Goal: Task Accomplishment & Management: Manage account settings

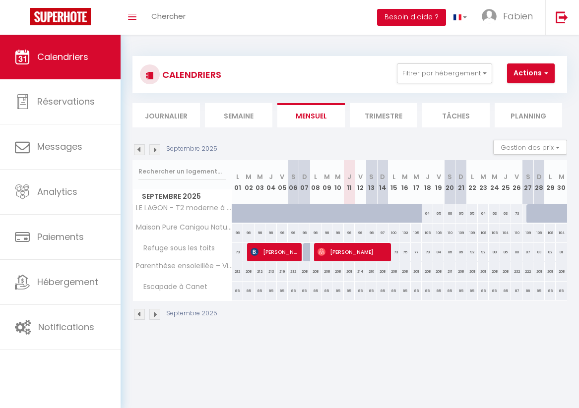
click at [420, 15] on button "Besoin d'aide ?" at bounding box center [411, 17] width 69 height 17
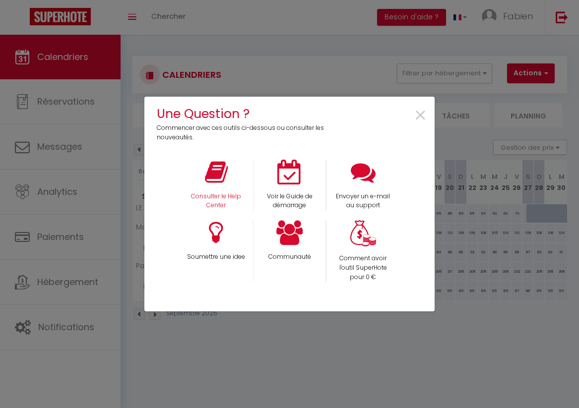
click at [209, 174] on icon at bounding box center [216, 172] width 23 height 25
click at [223, 173] on icon at bounding box center [216, 172] width 23 height 25
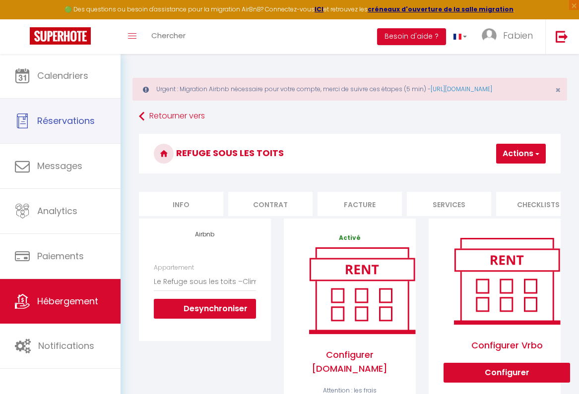
select select "6768-1385609155613118581"
select select "+ 15 %"
select select "+ 18 %"
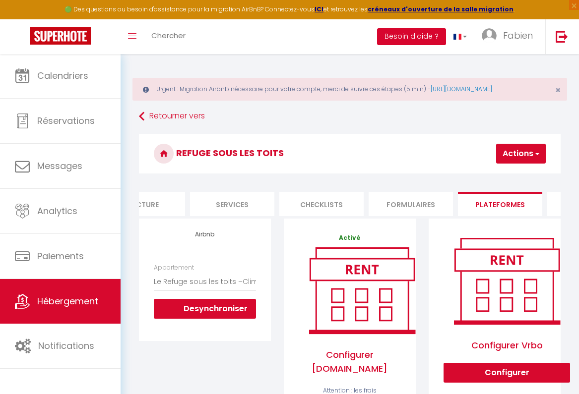
click at [413, 37] on button "Besoin d'aide ?" at bounding box center [411, 36] width 69 height 17
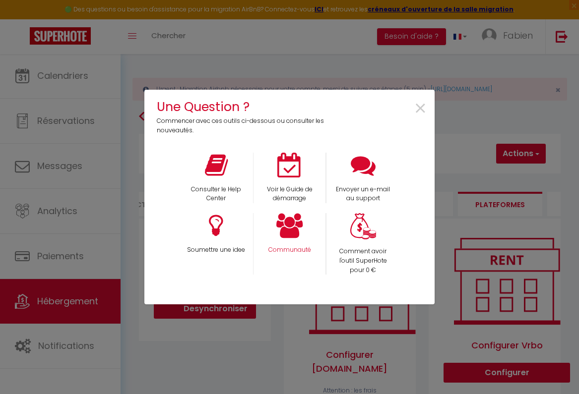
click at [292, 229] on icon at bounding box center [289, 225] width 27 height 25
click at [214, 180] on div "Consulter le Help Center" at bounding box center [216, 178] width 73 height 51
click at [222, 188] on p "Consulter le Help Center" at bounding box center [216, 194] width 61 height 19
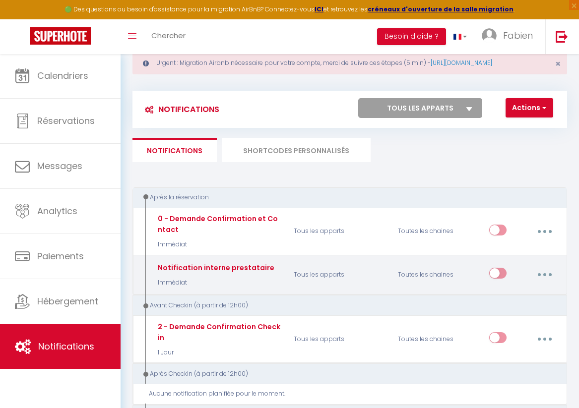
scroll to position [26, 0]
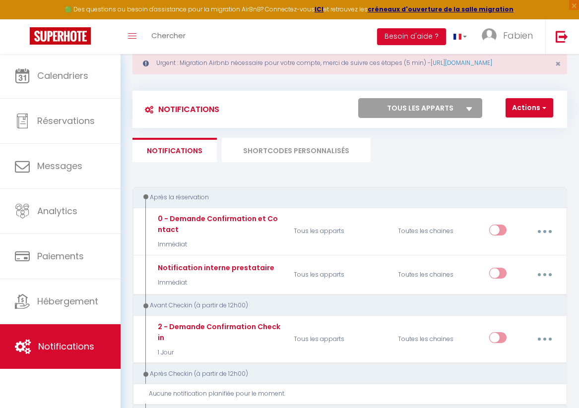
click at [395, 118] on select "Tous les apparts Parenthèse ensoleillée – Villa , jardin & piscine Maison Pure …" at bounding box center [420, 108] width 124 height 20
select select "71997"
click at [518, 118] on button "Actions" at bounding box center [530, 108] width 48 height 20
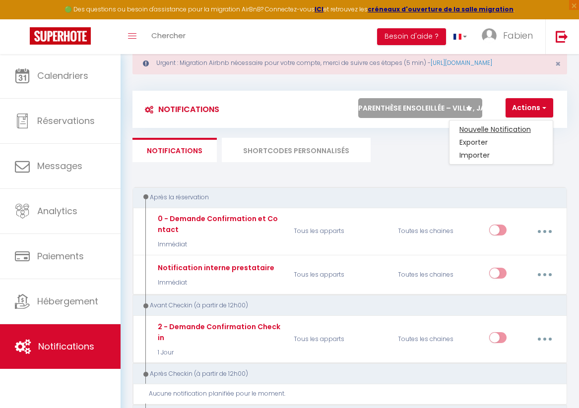
click at [513, 136] on link "Nouvelle Notification" at bounding box center [500, 129] width 103 height 13
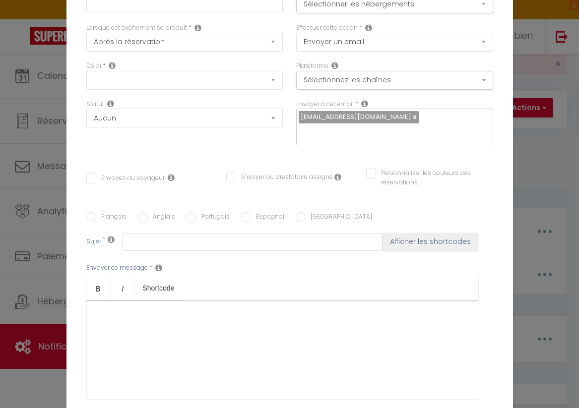
select select "Immédiat"
select select
checkbox input "false"
radio input "true"
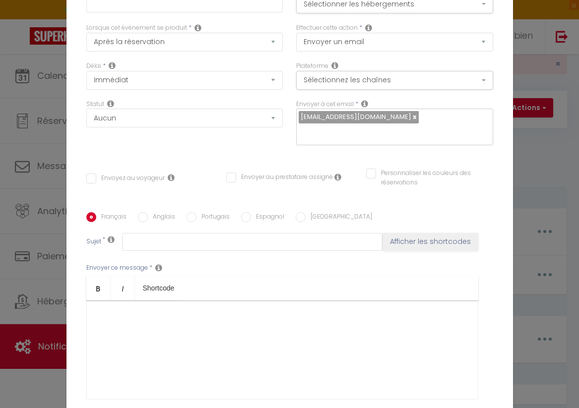
scroll to position [0, 0]
click at [537, 168] on div "Notification × Titre * Pour cet hébergement Sélectionner les hébergements Tous …" at bounding box center [289, 204] width 579 height 408
click at [481, 81] on button "Sélectionnez les chaînes" at bounding box center [394, 80] width 197 height 19
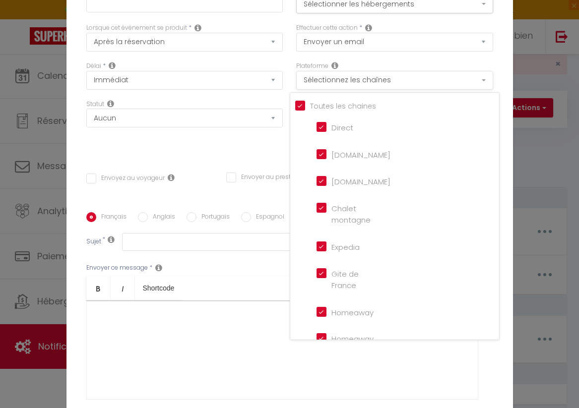
click at [481, 81] on button "Sélectionnez les chaînes" at bounding box center [394, 80] width 197 height 19
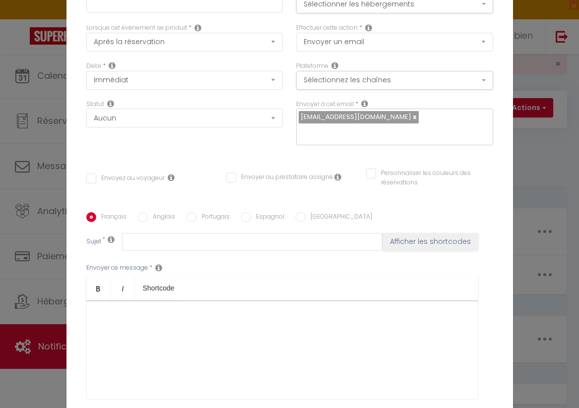
click at [539, 48] on div "Notification × Titre * Pour cet hébergement Sélectionner les hébergements Tous …" at bounding box center [289, 204] width 579 height 408
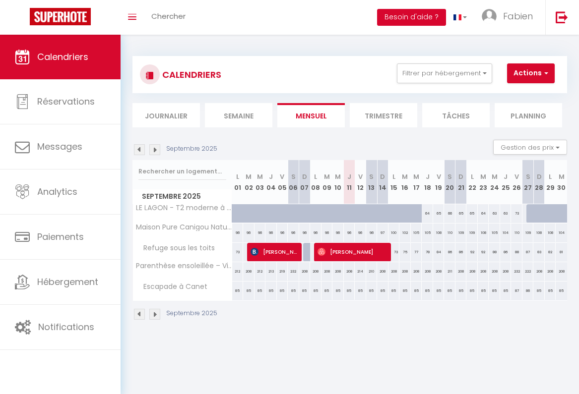
click at [412, 14] on button "Besoin d'aide ?" at bounding box center [411, 17] width 69 height 17
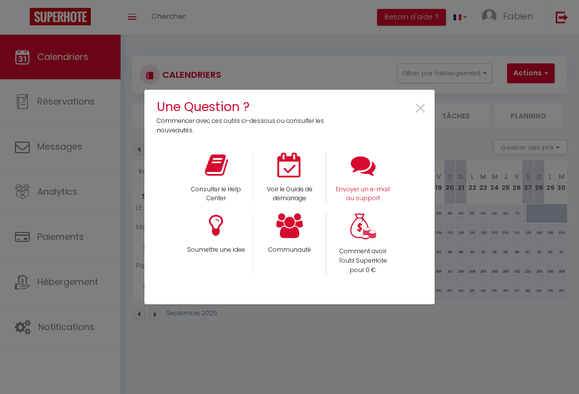
click at [371, 172] on icon at bounding box center [363, 165] width 25 height 25
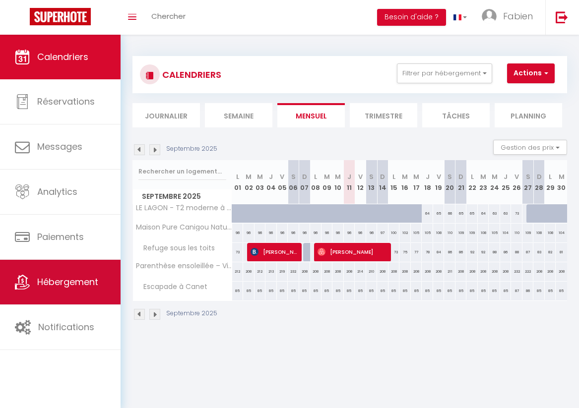
click at [67, 280] on span "Hébergement" at bounding box center [67, 282] width 61 height 12
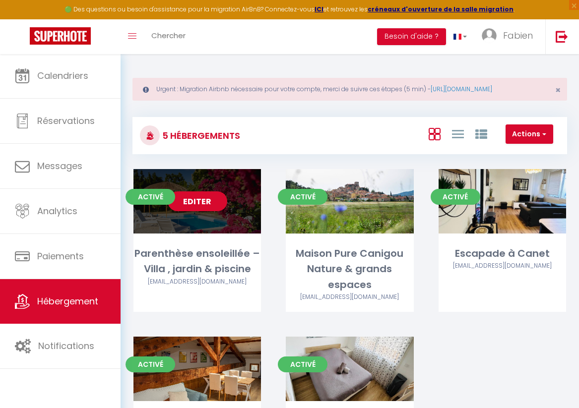
click at [202, 211] on link "Editer" at bounding box center [198, 201] width 60 height 20
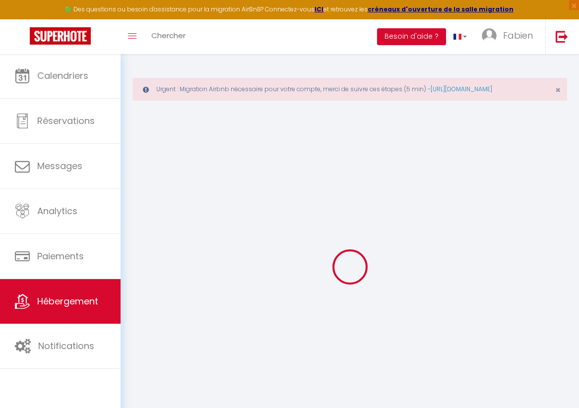
checkbox input "true"
select select "+ 15 %"
select select "+ 18 %"
select select "+ 15 %"
select select "17:00"
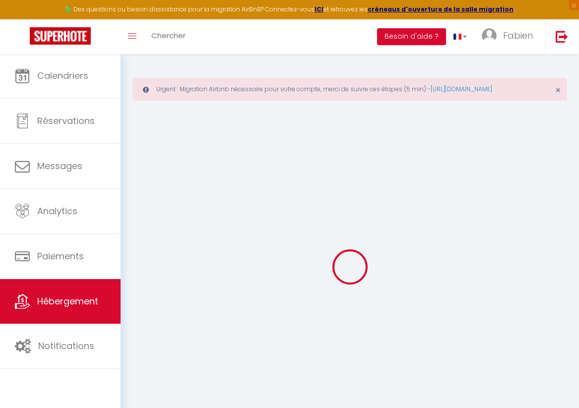
select select
select select "10:30"
select select "30"
select select "120"
select select
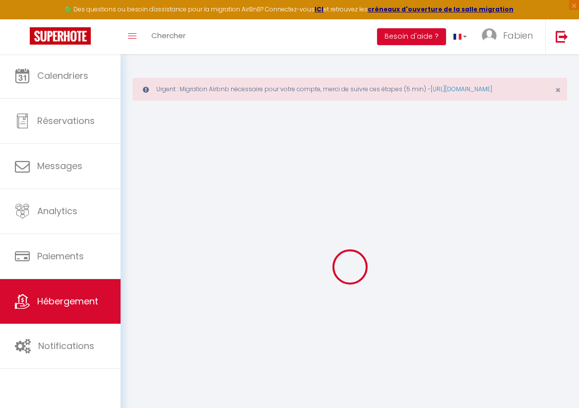
select select
checkbox input "true"
checkbox input "false"
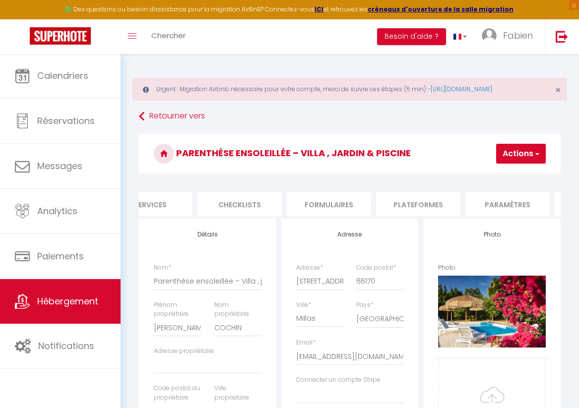
scroll to position [0, 300]
click at [416, 211] on li "Plateformes" at bounding box center [417, 204] width 84 height 24
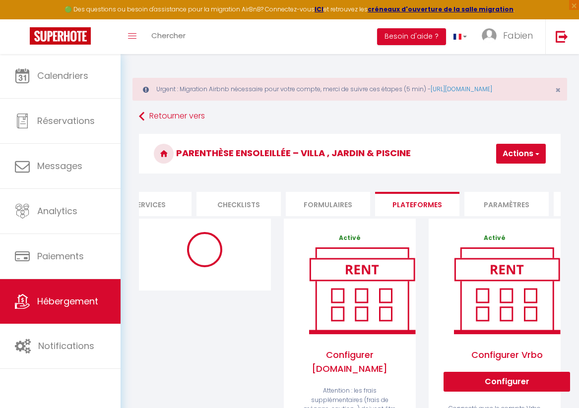
select select "6768-1441180180853480033"
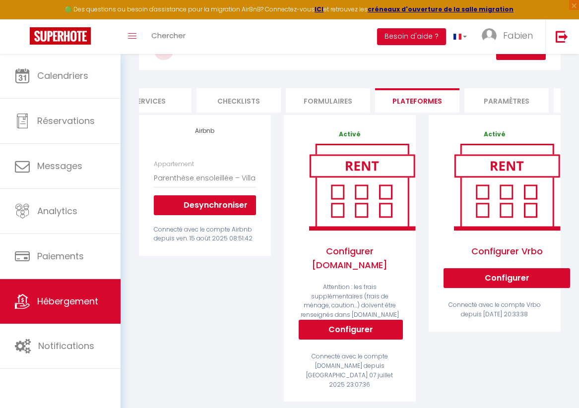
scroll to position [104, 0]
click at [475, 204] on img at bounding box center [507, 186] width 127 height 95
click at [493, 284] on button "Configurer" at bounding box center [507, 278] width 127 height 20
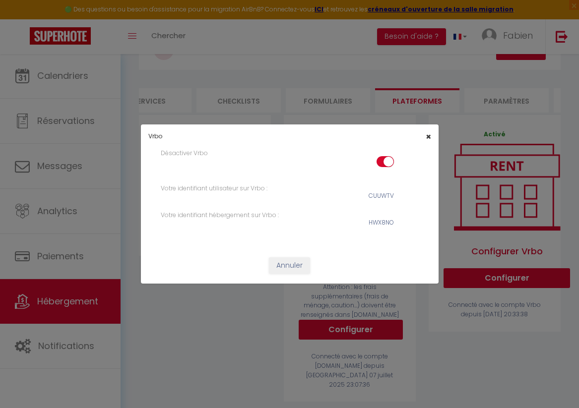
click at [430, 140] on span "×" at bounding box center [428, 136] width 5 height 12
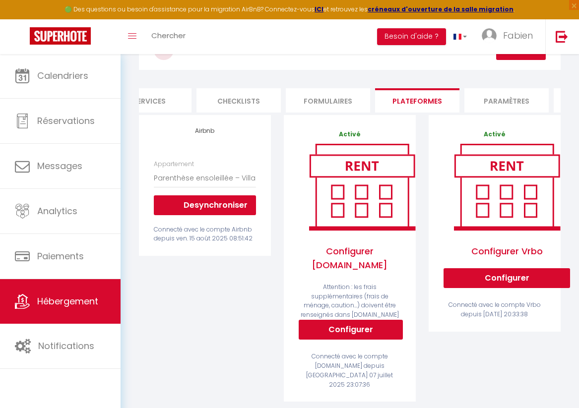
click at [35, 312] on link "Hébergement" at bounding box center [60, 301] width 121 height 45
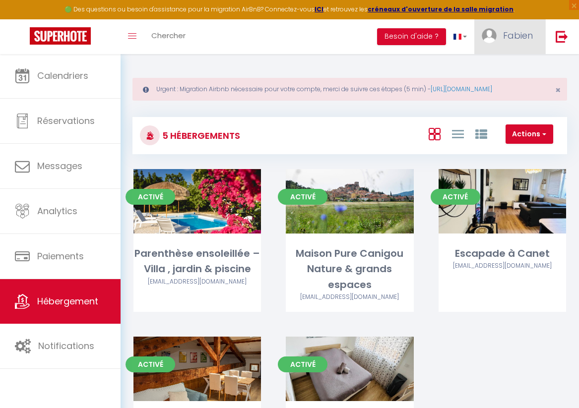
click at [521, 39] on span "Fabien" at bounding box center [518, 35] width 30 height 12
click at [507, 63] on link "Paramètres" at bounding box center [505, 69] width 73 height 17
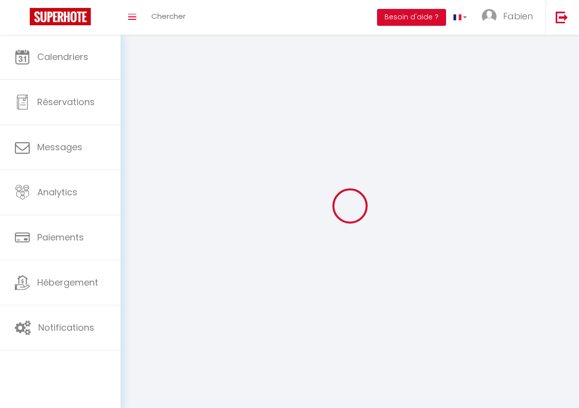
select select "fr"
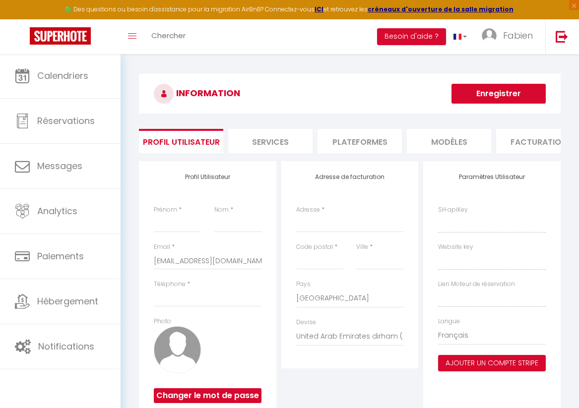
type input "Fabien"
type input "IRUJO"
type input "0685601728"
type input "[STREET_ADDRESS][PERSON_NAME]"
type input "66130"
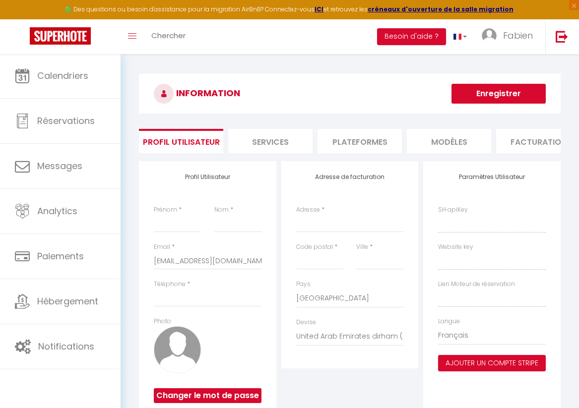
type input "ille sur tet"
select select "1"
select select "28"
type input "RY4fpAFsQM34GxL4FnOQ9wHC9"
type input "giMsG61yNgwqSxY0UCTFoZhMK"
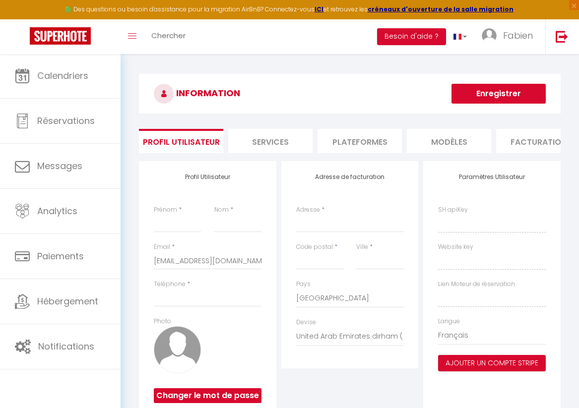
type input "[URL][DOMAIN_NAME]"
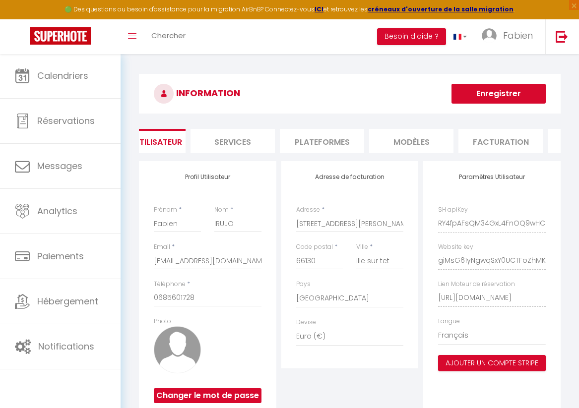
scroll to position [0, 26]
click at [350, 143] on li "Plateformes" at bounding box center [333, 141] width 84 height 24
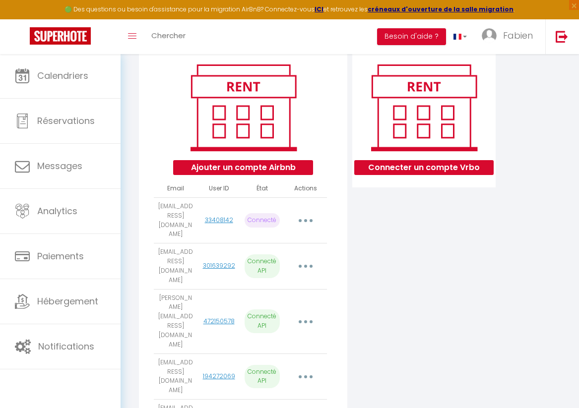
scroll to position [115, 0]
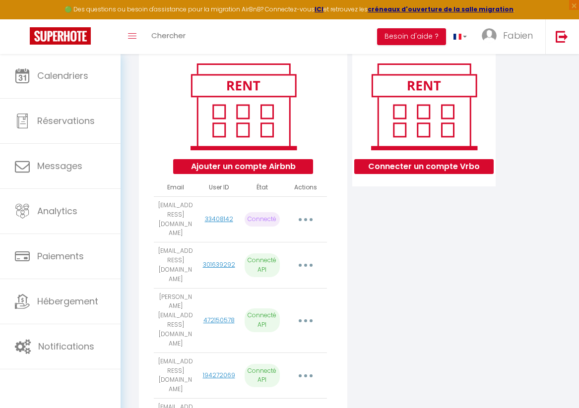
click at [302, 256] on button "button" at bounding box center [305, 265] width 26 height 19
click at [393, 272] on div "Connecter un compte Vrbo" at bounding box center [424, 258] width 148 height 423
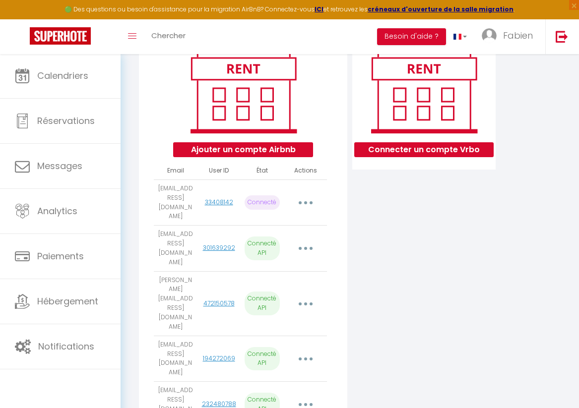
scroll to position [130, 0]
